Goal: Check status: Check status

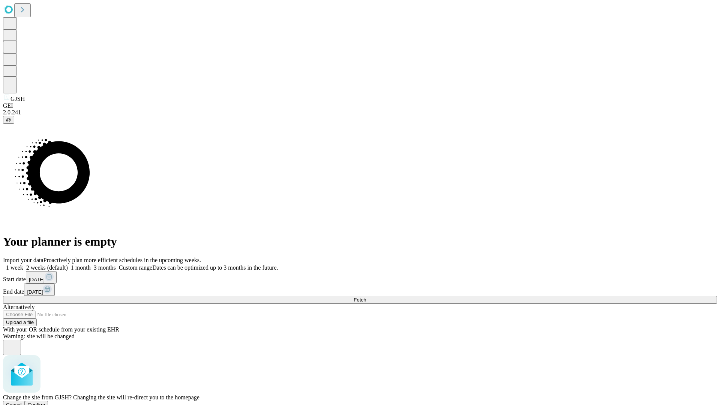
click at [45, 402] on span "Confirm" at bounding box center [37, 405] width 18 height 6
click at [23, 264] on label "1 week" at bounding box center [13, 267] width 20 height 6
click at [366, 297] on span "Fetch" at bounding box center [359, 300] width 12 height 6
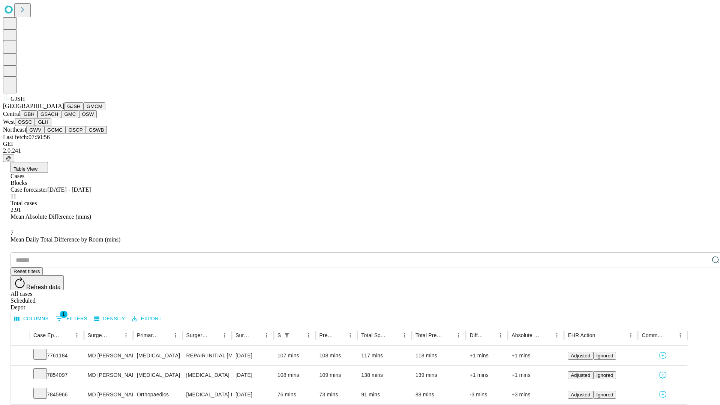
click at [84, 110] on button "GMCM" at bounding box center [95, 106] width 22 height 8
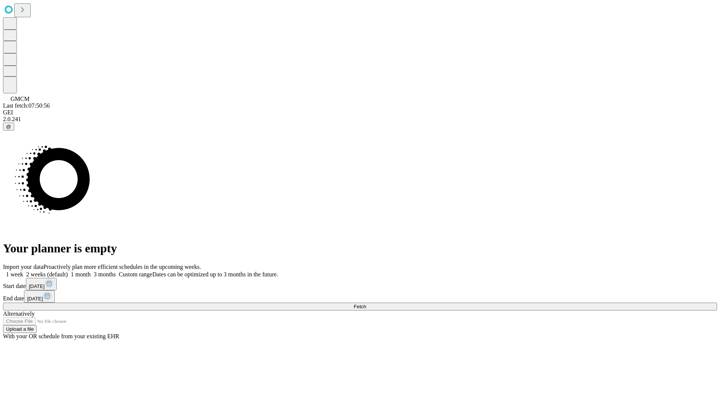
click at [23, 271] on label "1 week" at bounding box center [13, 274] width 20 height 6
click at [366, 304] on span "Fetch" at bounding box center [359, 307] width 12 height 6
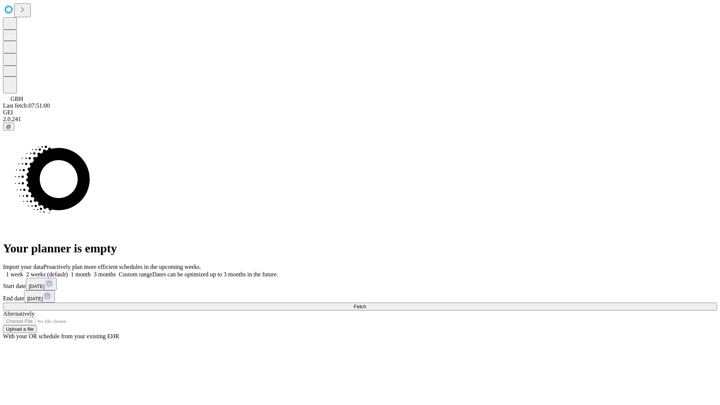
click at [23, 271] on label "1 week" at bounding box center [13, 274] width 20 height 6
click at [366, 304] on span "Fetch" at bounding box center [359, 307] width 12 height 6
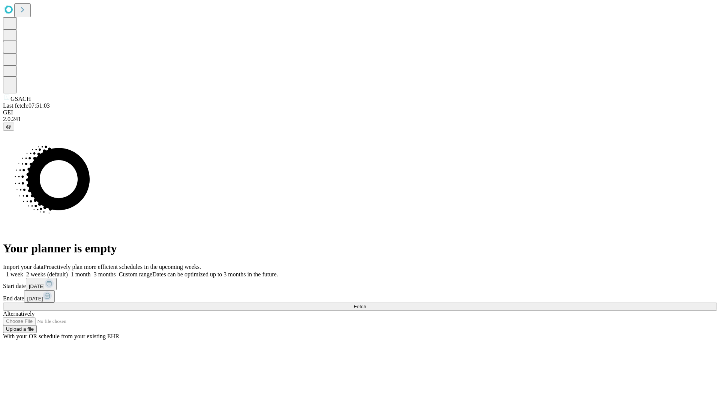
click at [23, 271] on label "1 week" at bounding box center [13, 274] width 20 height 6
click at [366, 304] on span "Fetch" at bounding box center [359, 307] width 12 height 6
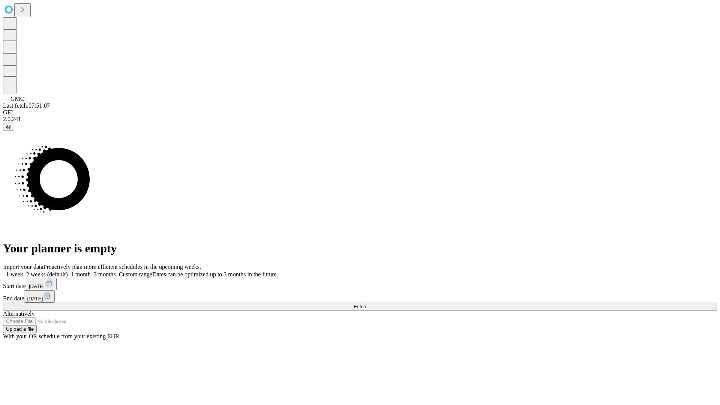
click at [23, 271] on label "1 week" at bounding box center [13, 274] width 20 height 6
click at [366, 304] on span "Fetch" at bounding box center [359, 307] width 12 height 6
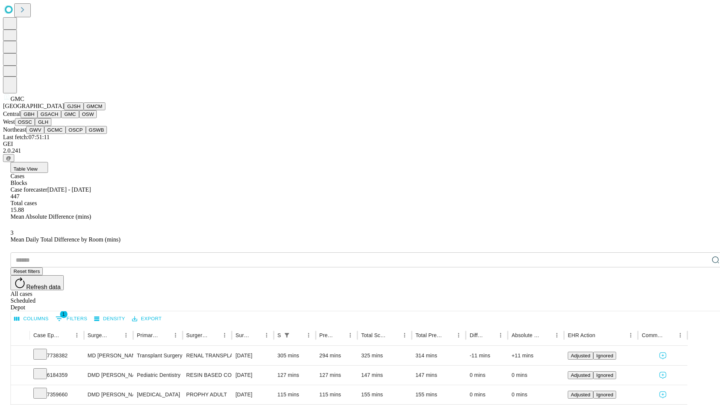
click at [79, 118] on button "OSW" at bounding box center [88, 114] width 18 height 8
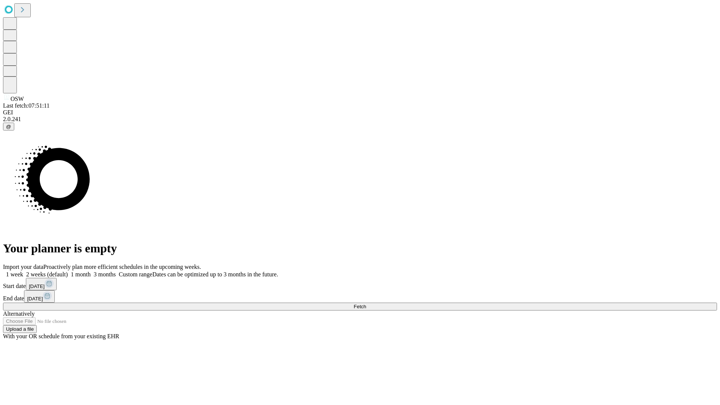
click at [23, 271] on label "1 week" at bounding box center [13, 274] width 20 height 6
click at [366, 304] on span "Fetch" at bounding box center [359, 307] width 12 height 6
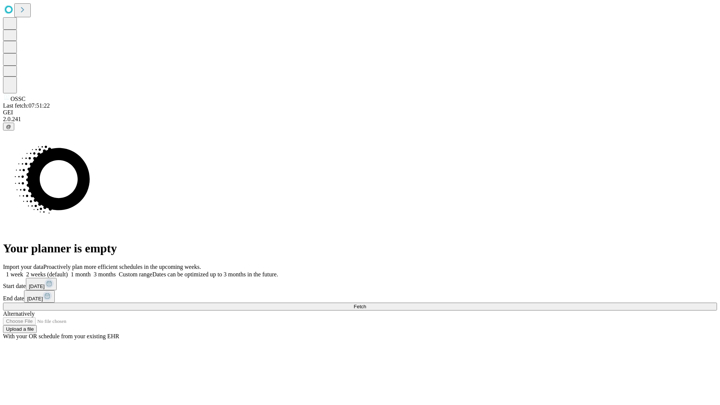
click at [366, 304] on span "Fetch" at bounding box center [359, 307] width 12 height 6
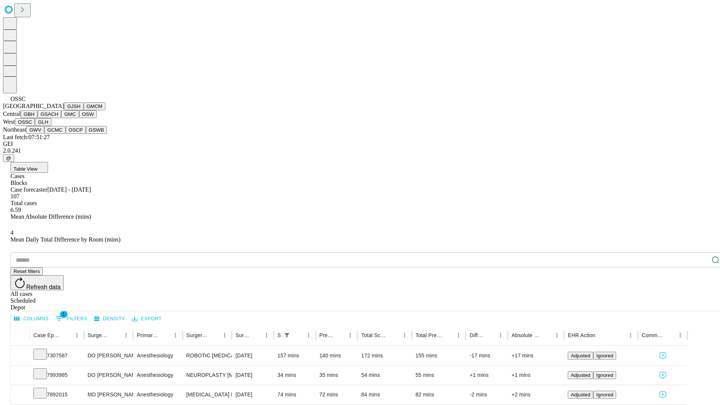
click at [51, 126] on button "GLH" at bounding box center [43, 122] width 16 height 8
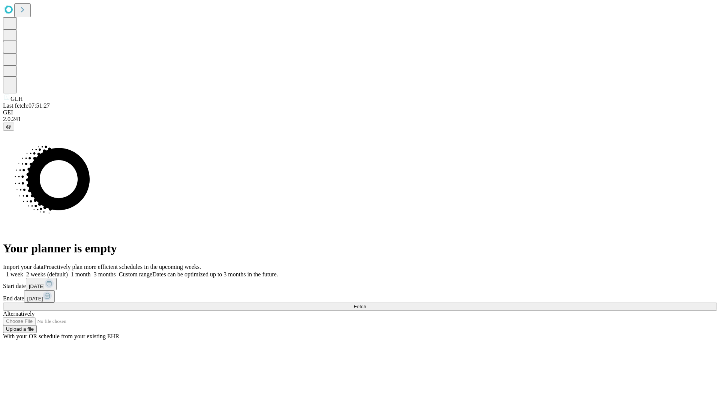
click at [23, 271] on label "1 week" at bounding box center [13, 274] width 20 height 6
click at [366, 304] on span "Fetch" at bounding box center [359, 307] width 12 height 6
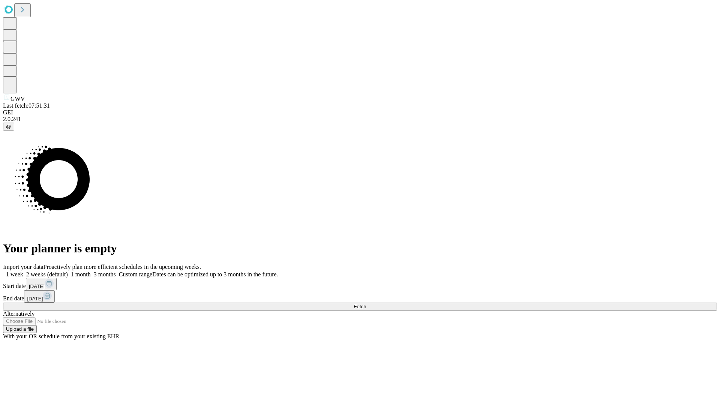
click at [23, 271] on label "1 week" at bounding box center [13, 274] width 20 height 6
click at [366, 304] on span "Fetch" at bounding box center [359, 307] width 12 height 6
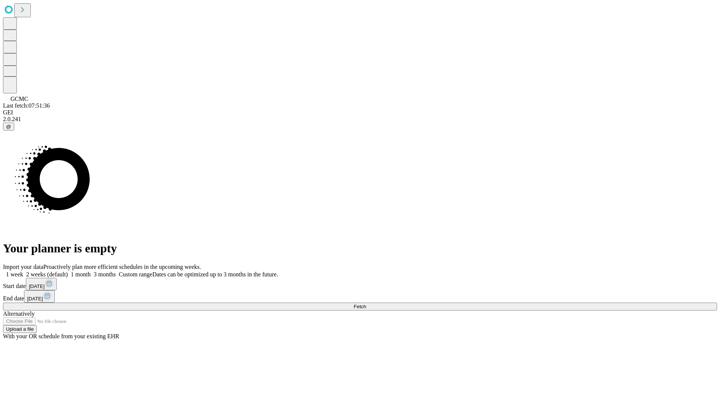
click at [23, 271] on label "1 week" at bounding box center [13, 274] width 20 height 6
click at [366, 304] on span "Fetch" at bounding box center [359, 307] width 12 height 6
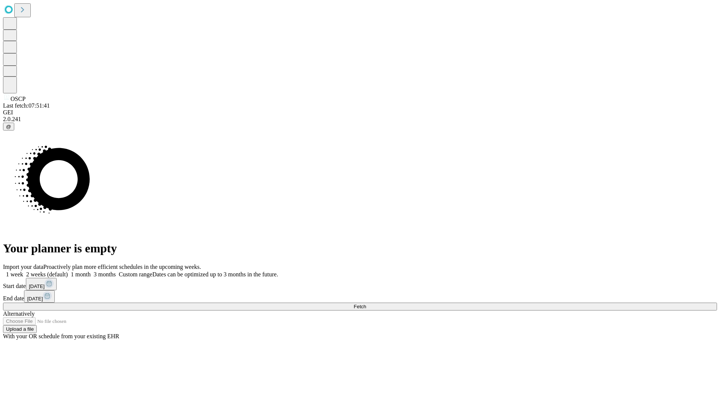
click at [23, 271] on label "1 week" at bounding box center [13, 274] width 20 height 6
click at [366, 304] on span "Fetch" at bounding box center [359, 307] width 12 height 6
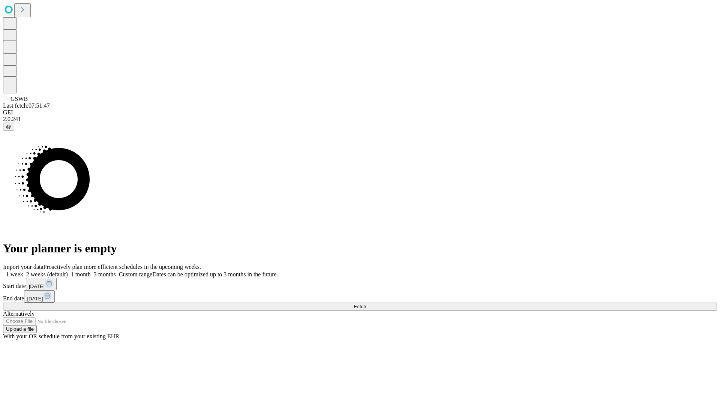
click at [366, 304] on span "Fetch" at bounding box center [359, 307] width 12 height 6
